Goal: Obtain resource: Download file/media

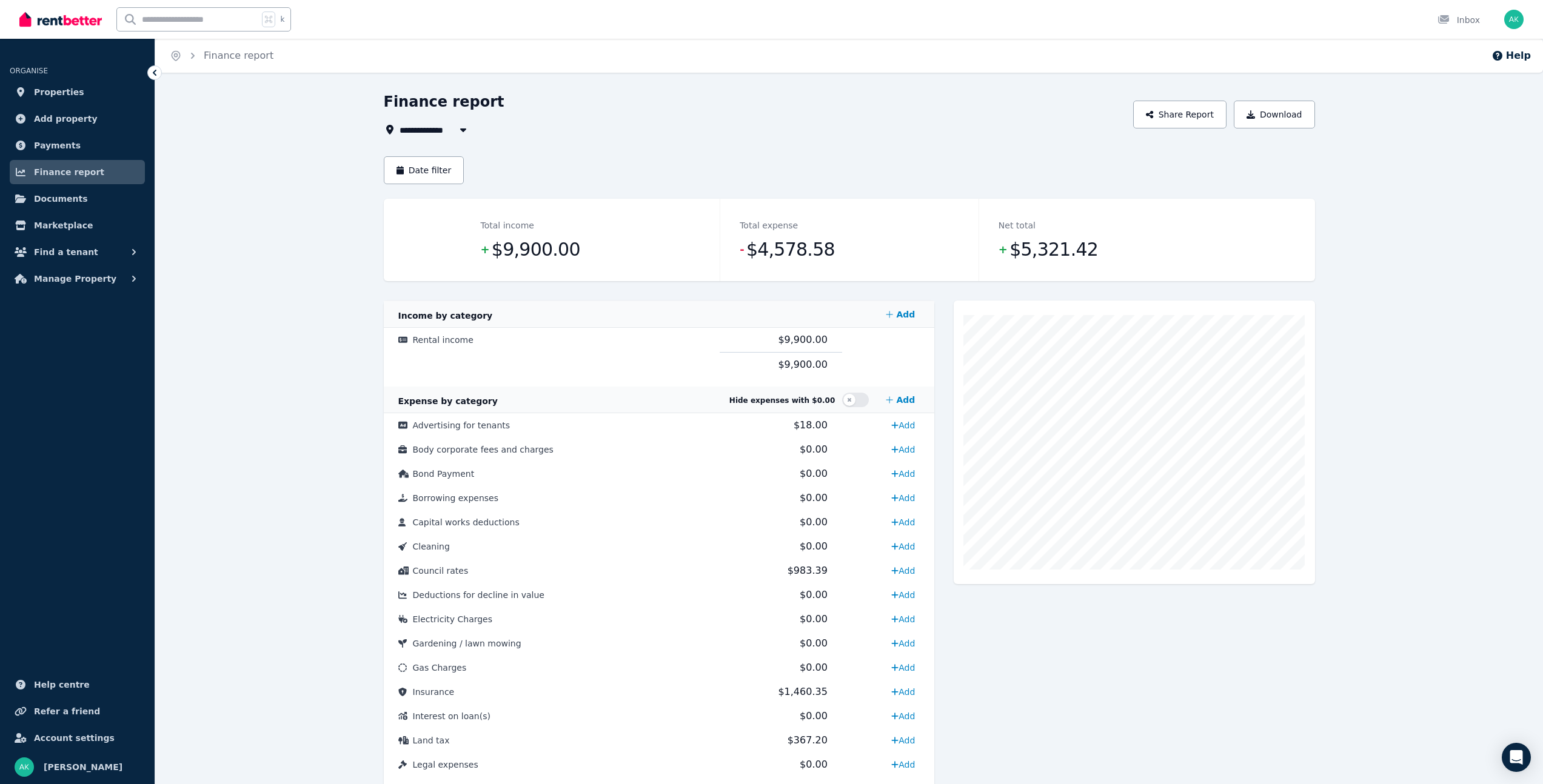
click at [264, 268] on div "**********" at bounding box center [849, 577] width 1388 height 970
click at [1282, 111] on button "Download" at bounding box center [1274, 112] width 81 height 28
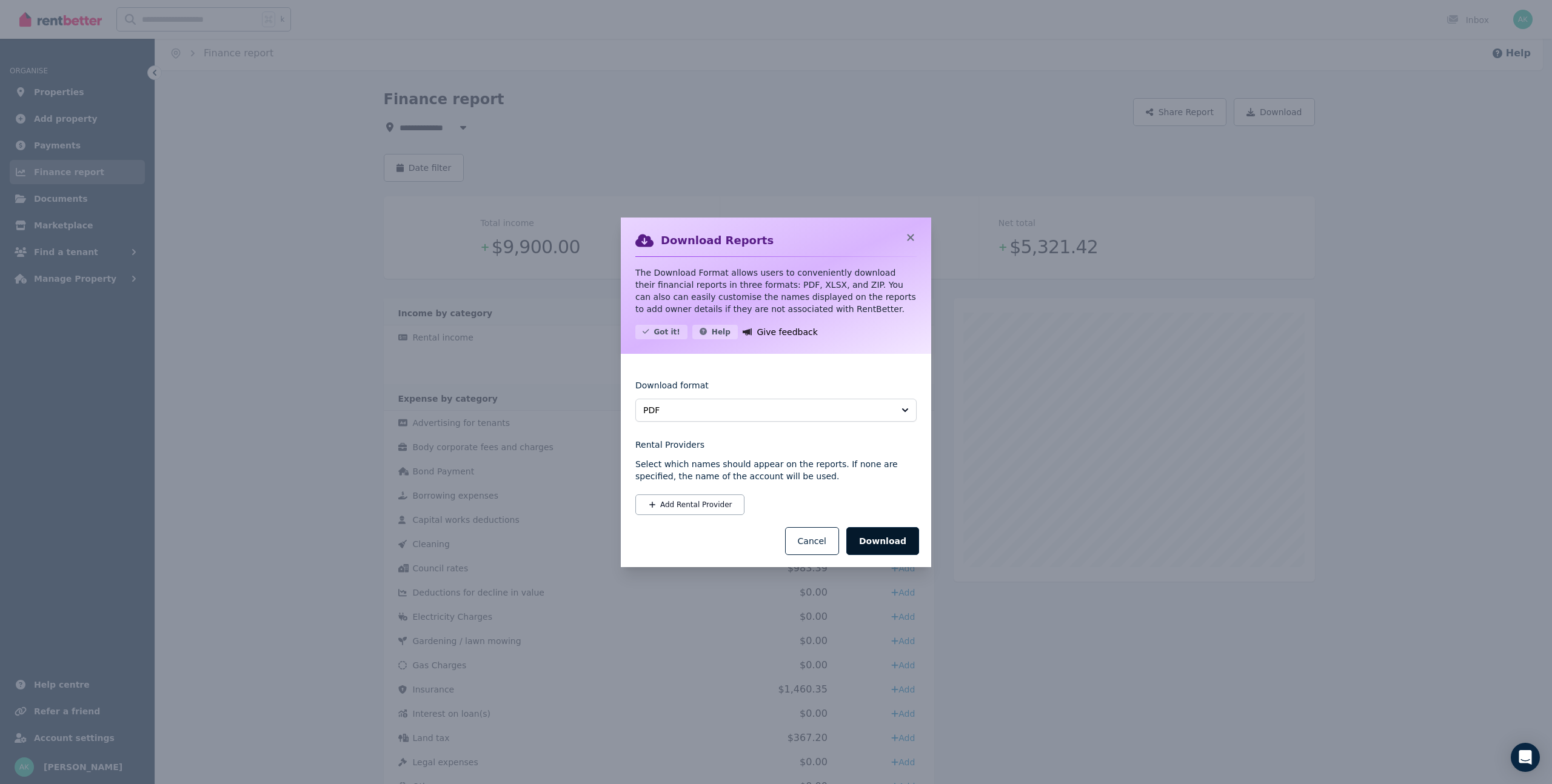
click at [879, 541] on button "Download" at bounding box center [882, 542] width 73 height 28
